Goal: Navigation & Orientation: Find specific page/section

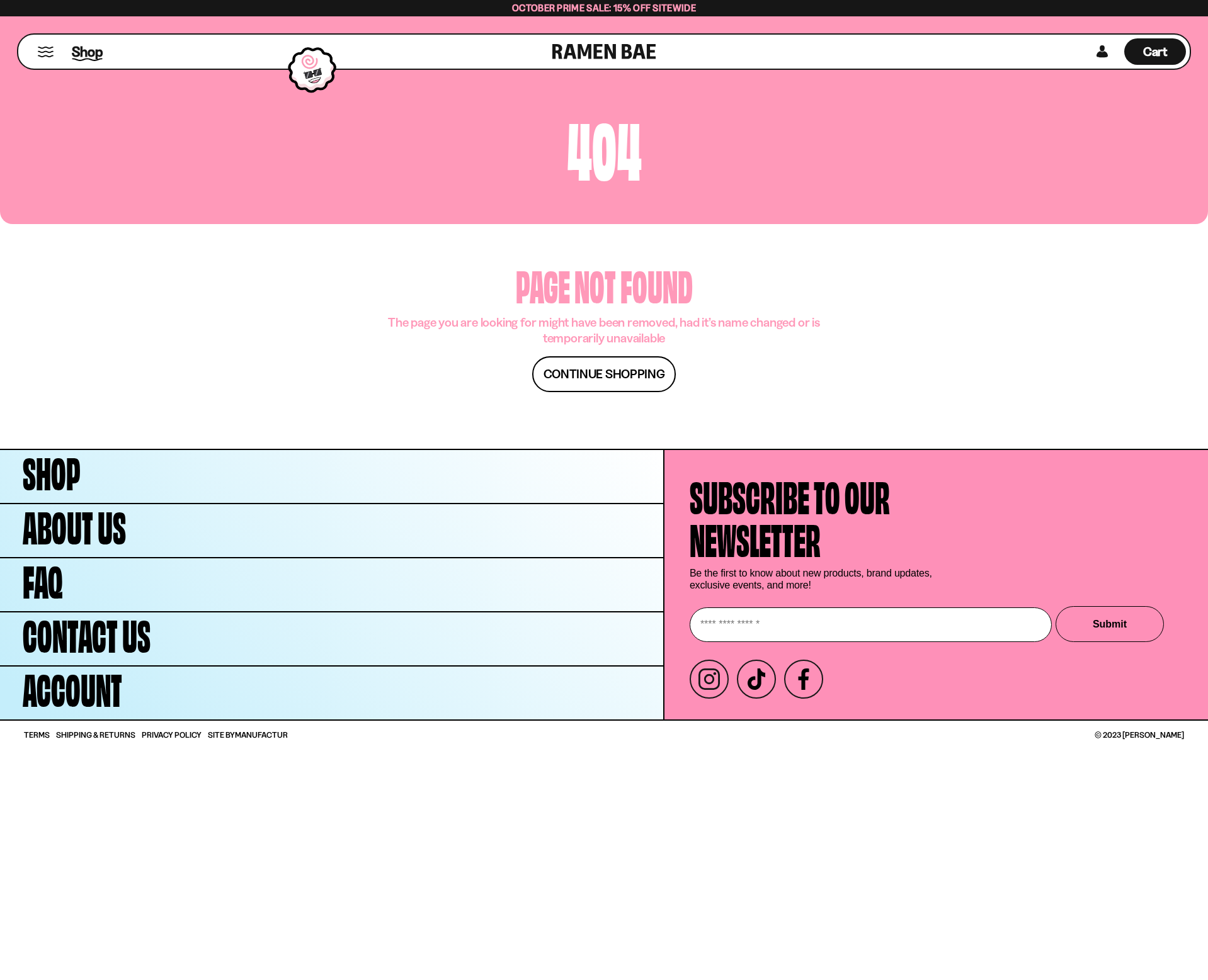
click at [90, 54] on span "Shop" at bounding box center [88, 51] width 31 height 19
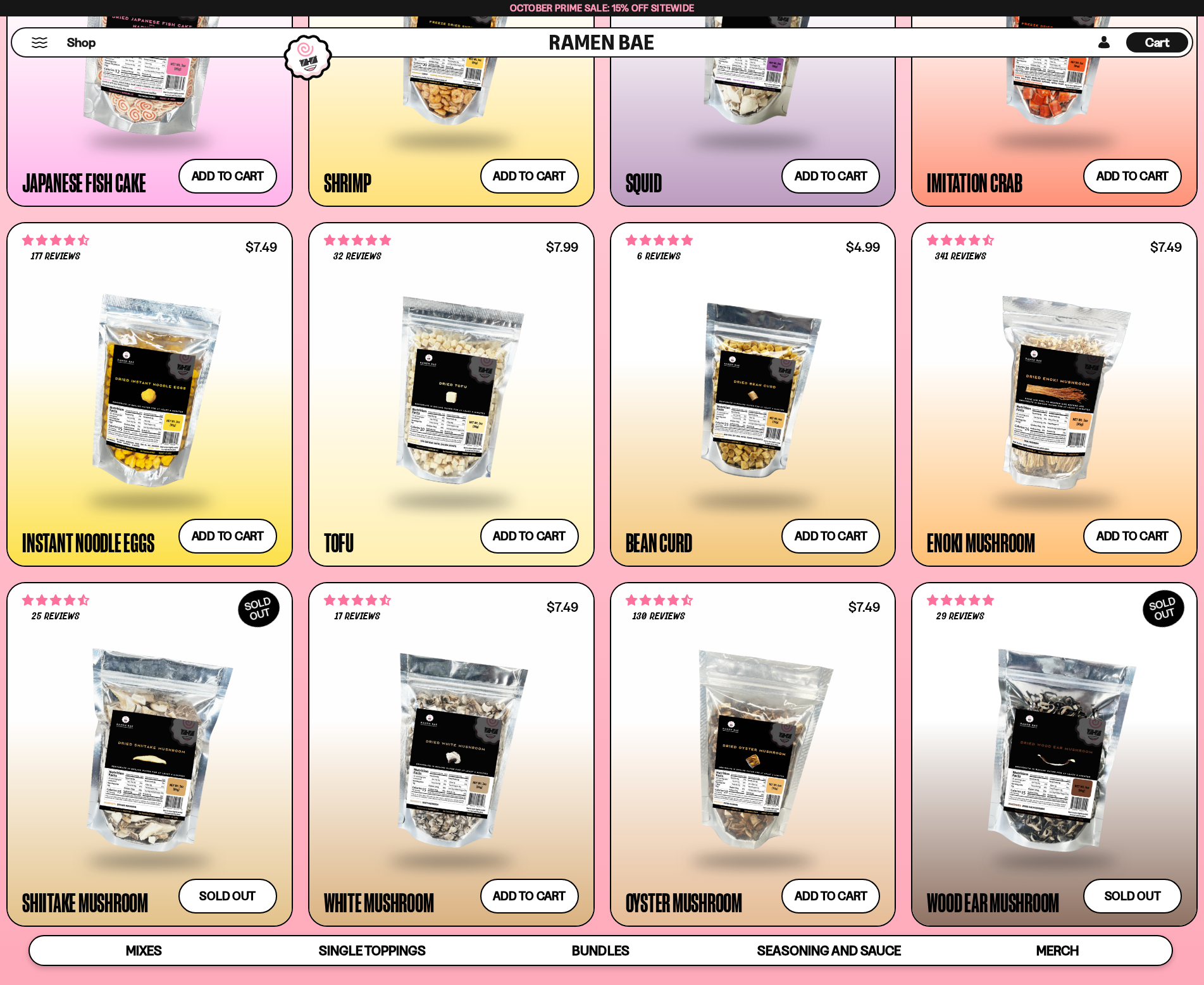
scroll to position [1392, 0]
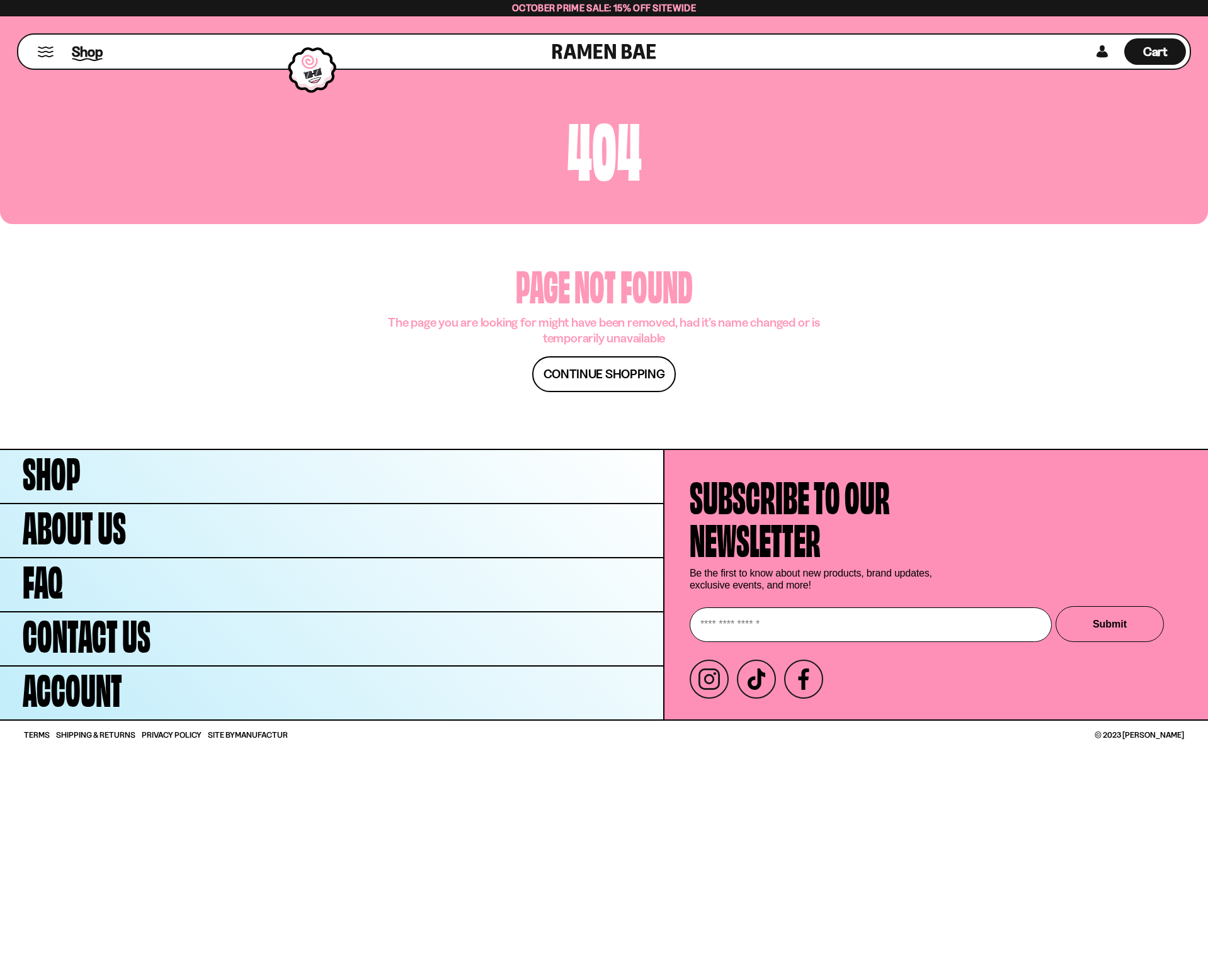
click at [87, 52] on span "Shop" at bounding box center [88, 51] width 31 height 19
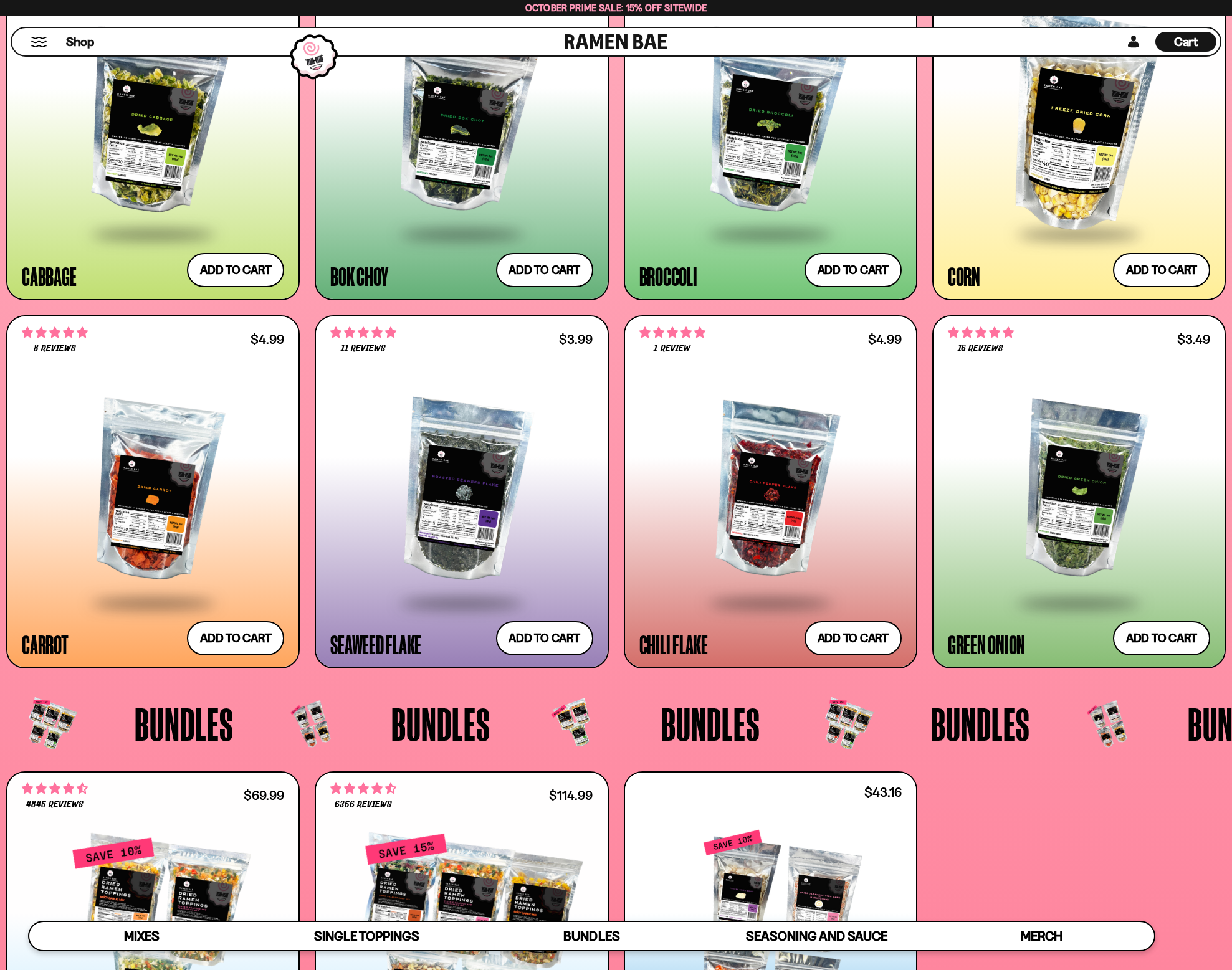
scroll to position [2554, 0]
